Goal: Transaction & Acquisition: Subscribe to service/newsletter

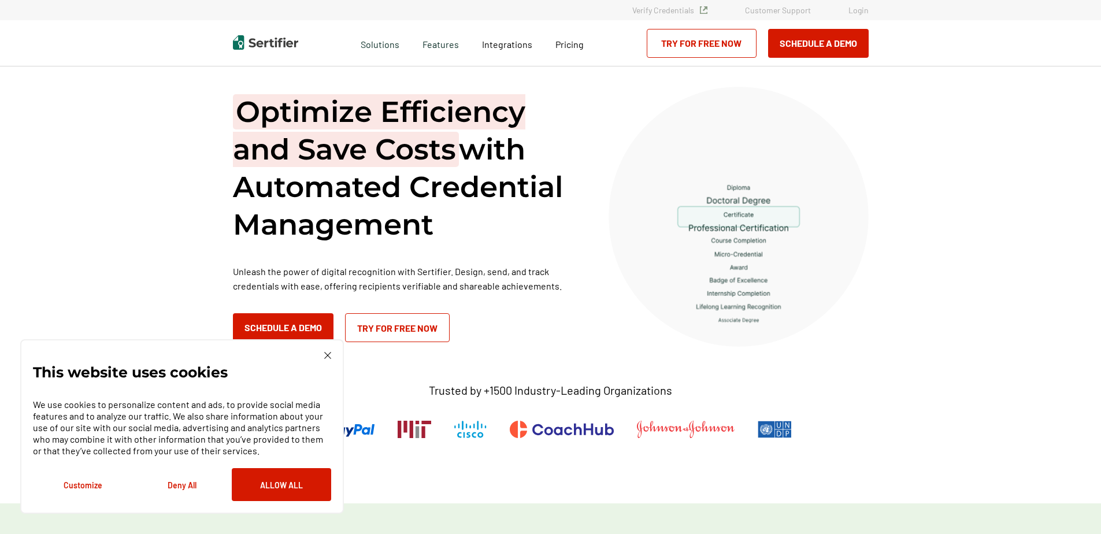
click at [328, 355] on img at bounding box center [327, 355] width 7 height 7
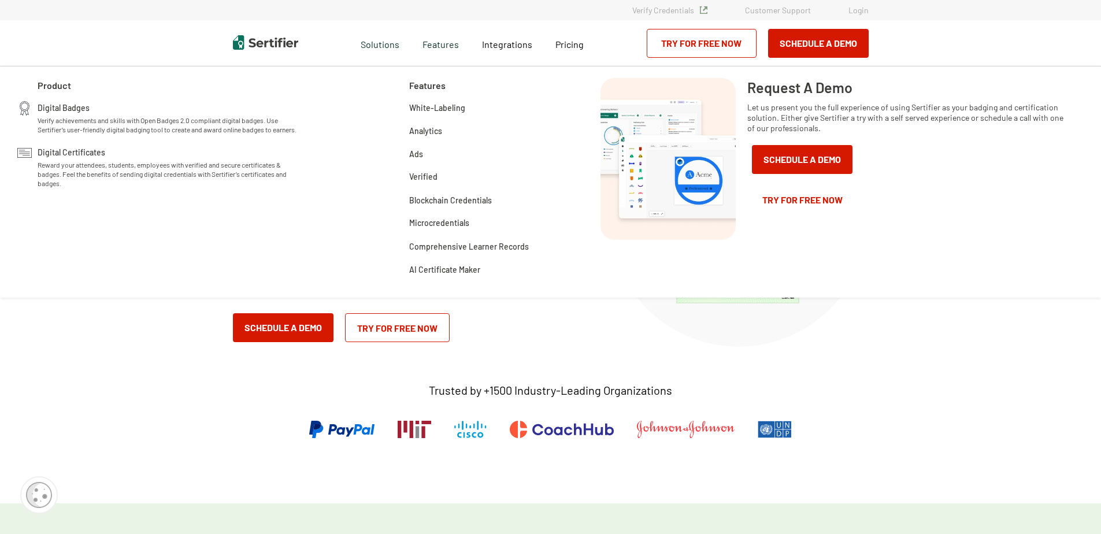
click at [793, 202] on link "Try for Free Now" at bounding box center [802, 199] width 110 height 29
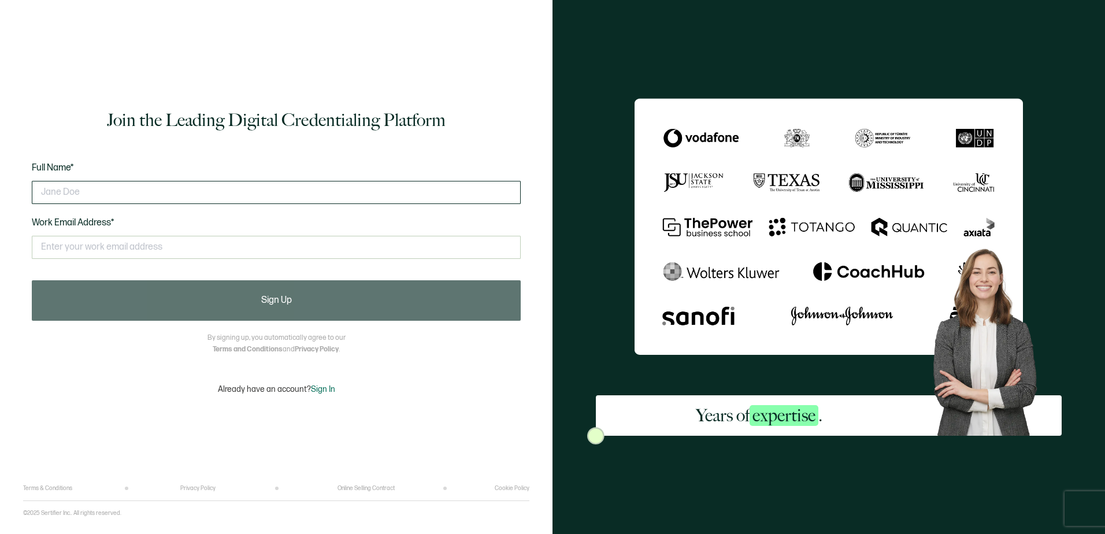
click at [232, 192] on input "text" at bounding box center [276, 192] width 489 height 23
type input "[PERSON_NAME]"
type input "[EMAIL_ADDRESS][DOMAIN_NAME]"
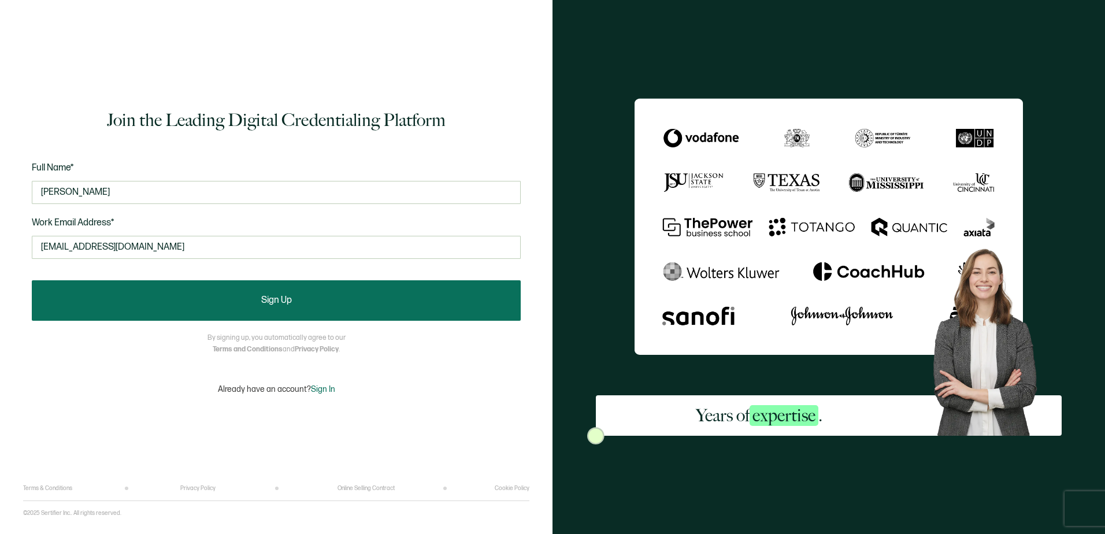
click at [341, 313] on button "Sign Up" at bounding box center [276, 300] width 489 height 40
